Goal: Task Accomplishment & Management: Manage account settings

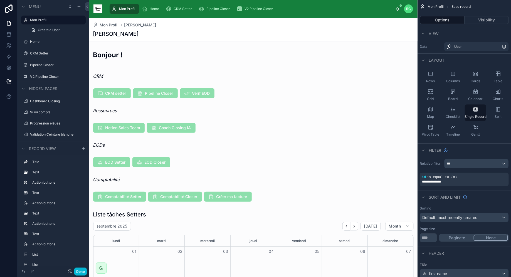
drag, startPoint x: 157, startPoint y: 9, endPoint x: 173, endPoint y: 7, distance: 16.0
click at [157, 9] on span "Home" at bounding box center [154, 9] width 9 height 4
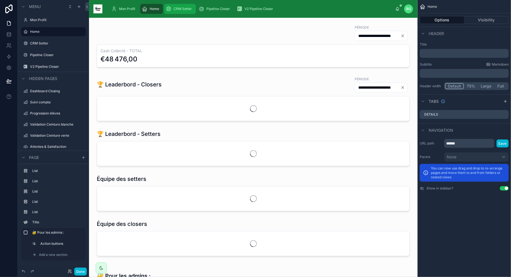
click at [183, 9] on span "CRM Setter" at bounding box center [182, 9] width 18 height 4
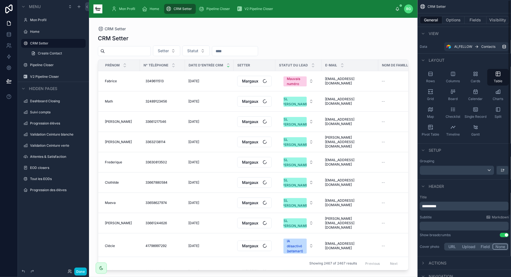
scroll to position [1, 0]
click at [195, 51] on div at bounding box center [253, 144] width 328 height 253
click at [195, 51] on span "Statut" at bounding box center [192, 51] width 11 height 6
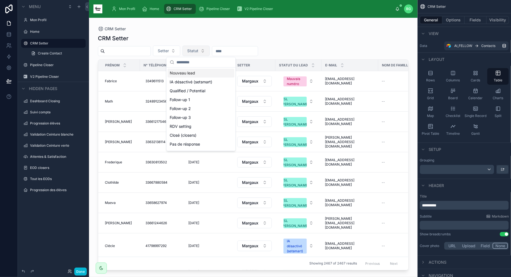
click at [198, 49] on span "Statut" at bounding box center [192, 51] width 11 height 6
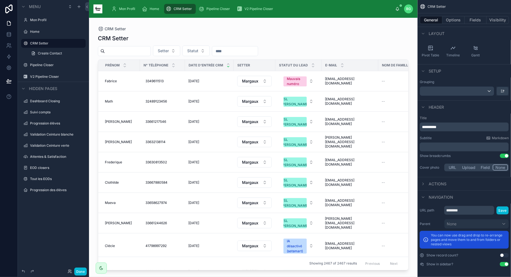
scroll to position [0, 0]
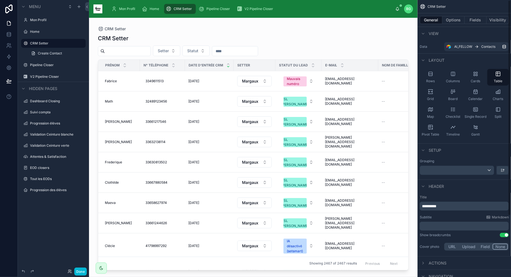
click at [453, 15] on div "General Options Fields Visibility" at bounding box center [463, 19] width 93 height 13
click at [454, 18] on button "Options" at bounding box center [453, 20] width 22 height 8
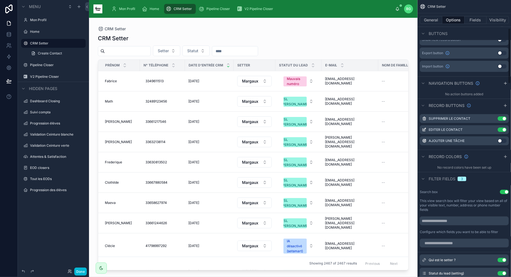
scroll to position [183, 0]
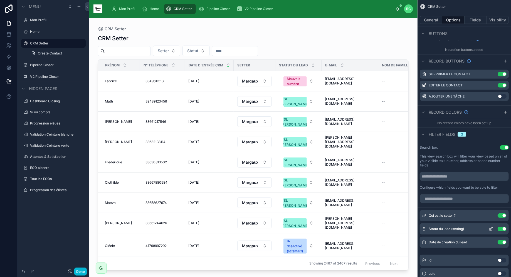
click at [492, 228] on icon "scrollable content" at bounding box center [490, 229] width 4 height 4
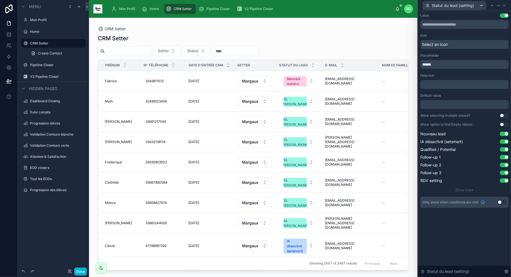
click at [501, 113] on button "Use setting" at bounding box center [503, 115] width 9 height 4
click at [196, 51] on span "Statut" at bounding box center [192, 51] width 11 height 6
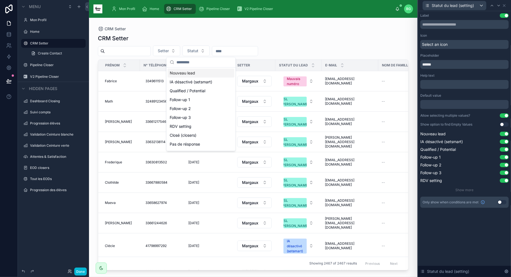
click at [502, 125] on button "Use setting" at bounding box center [503, 124] width 9 height 4
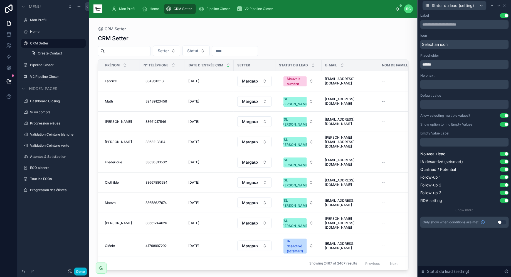
click at [490, 141] on p "﻿" at bounding box center [464, 143] width 85 height 6
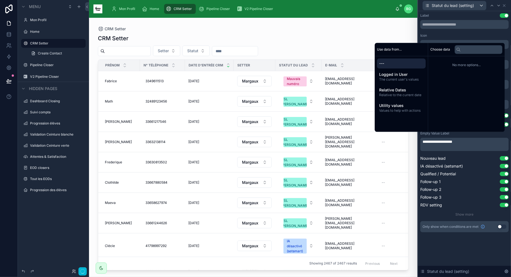
scroll to position [0, 0]
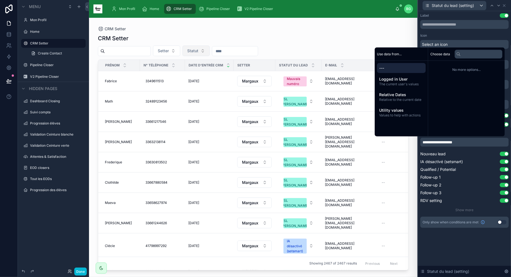
click at [197, 53] on span "Statut" at bounding box center [192, 51] width 11 height 6
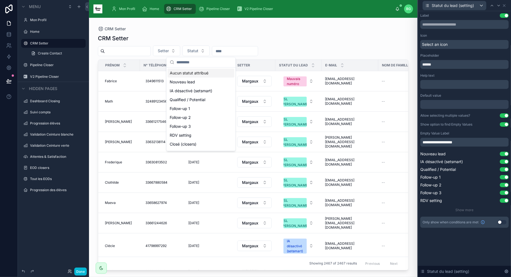
click at [198, 74] on div "Aucun statut attribué" at bounding box center [201, 73] width 67 height 9
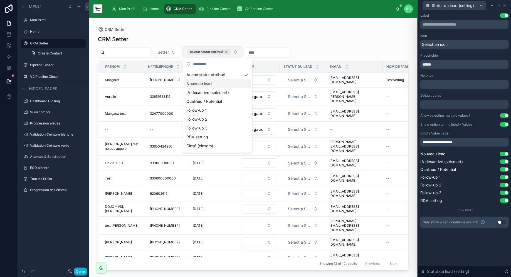
click at [231, 51] on div "Aucun statut attribué" at bounding box center [209, 52] width 44 height 6
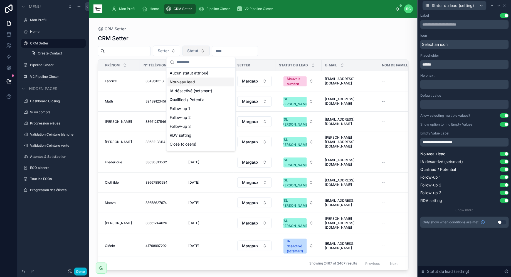
click at [504, 125] on button "Use setting" at bounding box center [503, 124] width 9 height 4
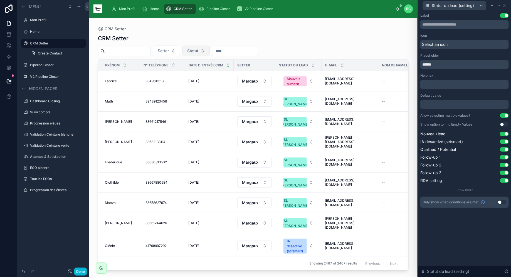
click at [203, 47] on button "Statut" at bounding box center [195, 51] width 27 height 11
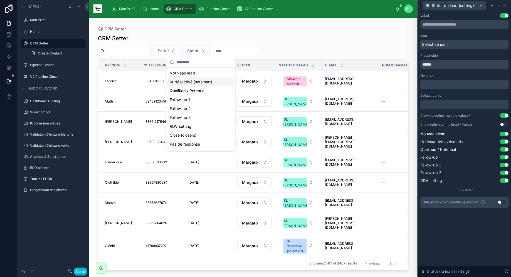
click at [200, 86] on div "IA désactivé (setsmart)" at bounding box center [201, 82] width 67 height 9
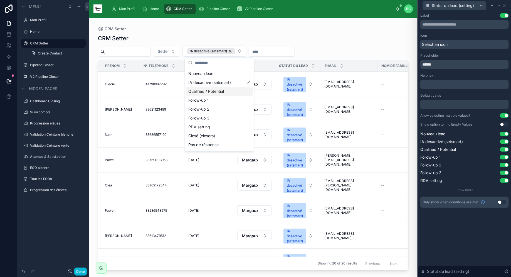
click at [218, 88] on div "Qualified / Potential" at bounding box center [219, 91] width 67 height 9
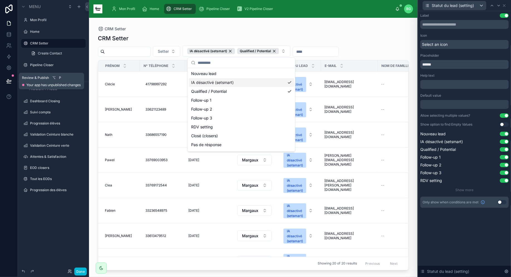
click at [5, 86] on button at bounding box center [9, 81] width 12 height 16
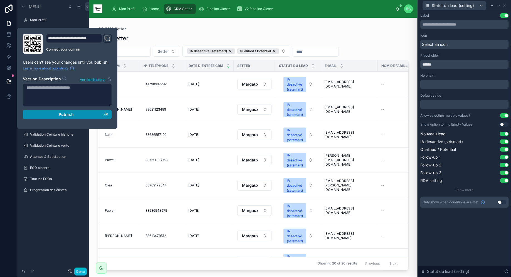
click at [55, 111] on button "Publish" at bounding box center [67, 114] width 89 height 9
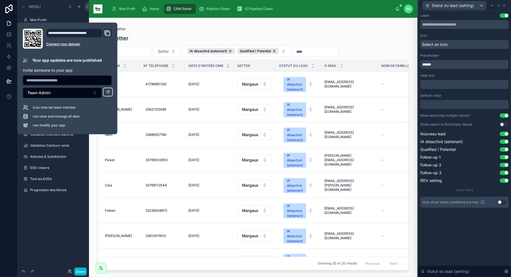
click at [187, 43] on div "CRM Setter Setter IA désactivé (setsmart) Qualified / Potential Prénom N° Télép…" at bounding box center [253, 150] width 310 height 239
